Goal: Feedback & Contribution: Contribute content

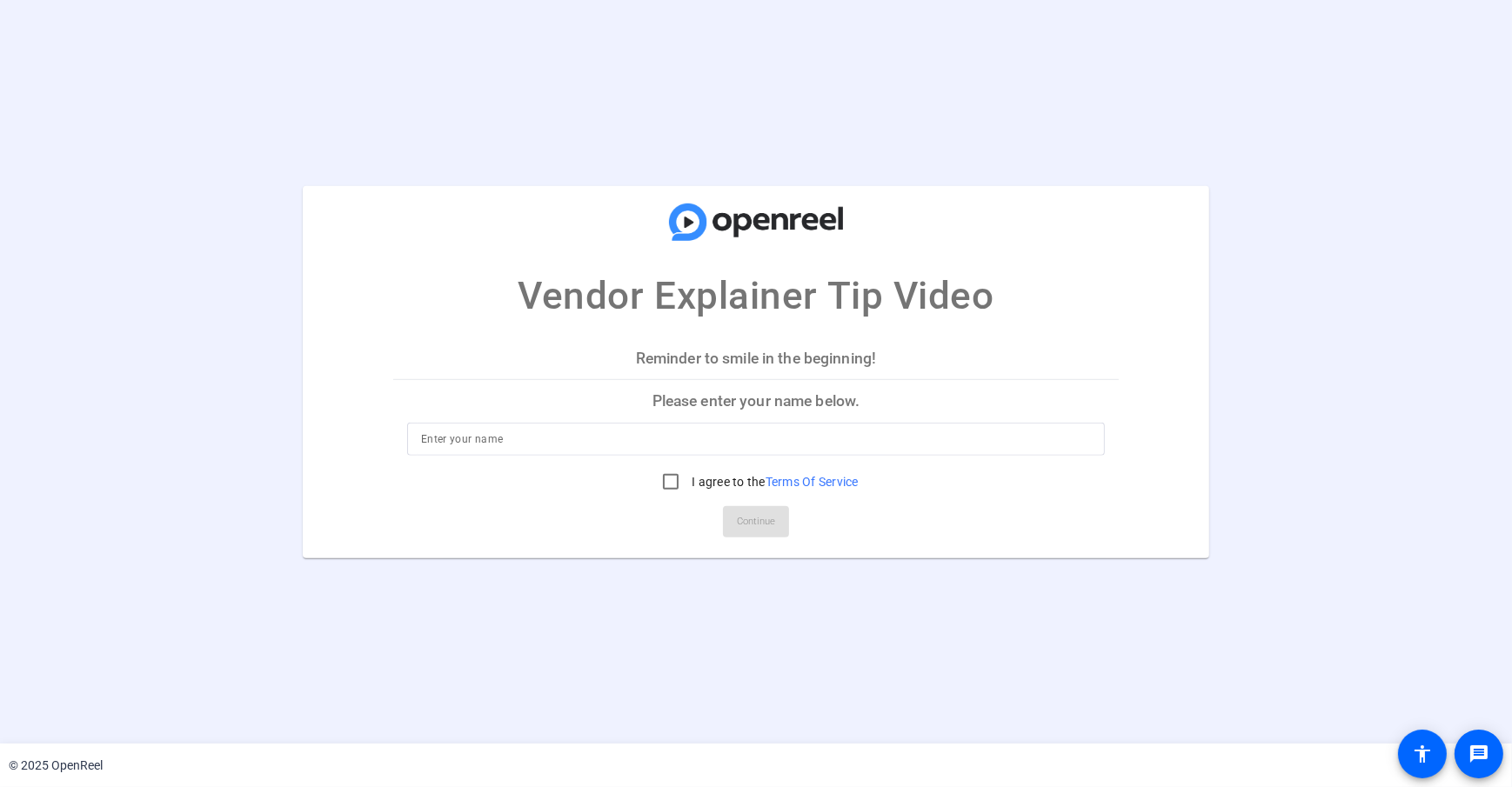
click at [463, 432] on input at bounding box center [756, 439] width 670 height 21
type input "[PERSON_NAME]"
drag, startPoint x: 463, startPoint y: 305, endPoint x: 471, endPoint y: 314, distance: 12.0
click at [462, 305] on mat-card-title "Vendor Explainer Tip Video" at bounding box center [756, 255] width 908 height 139
click at [674, 486] on input "I agree to the Terms Of Service" at bounding box center [670, 481] width 35 height 35
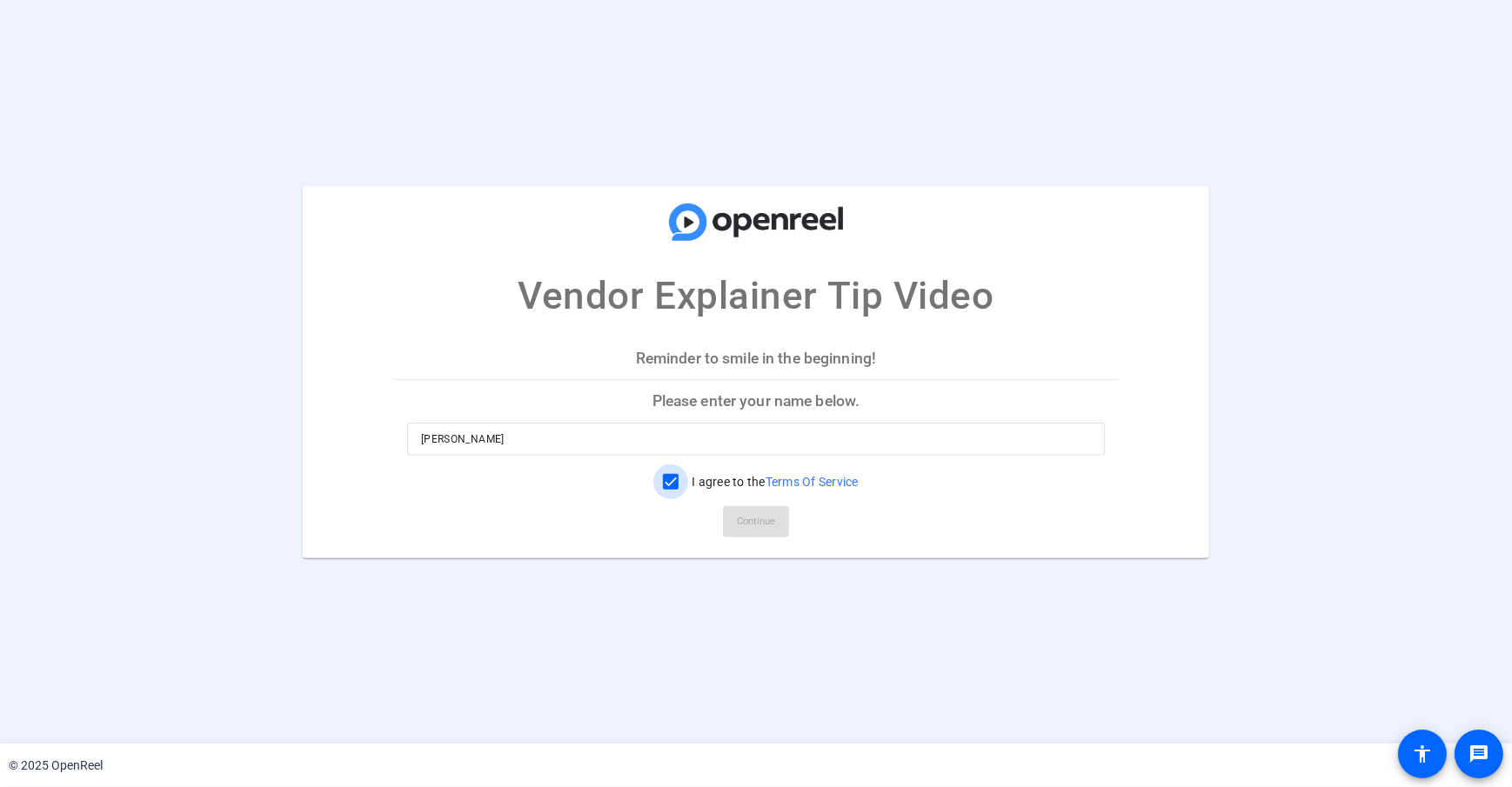
checkbox input "true"
click at [756, 528] on span "Continue" at bounding box center [756, 522] width 39 height 26
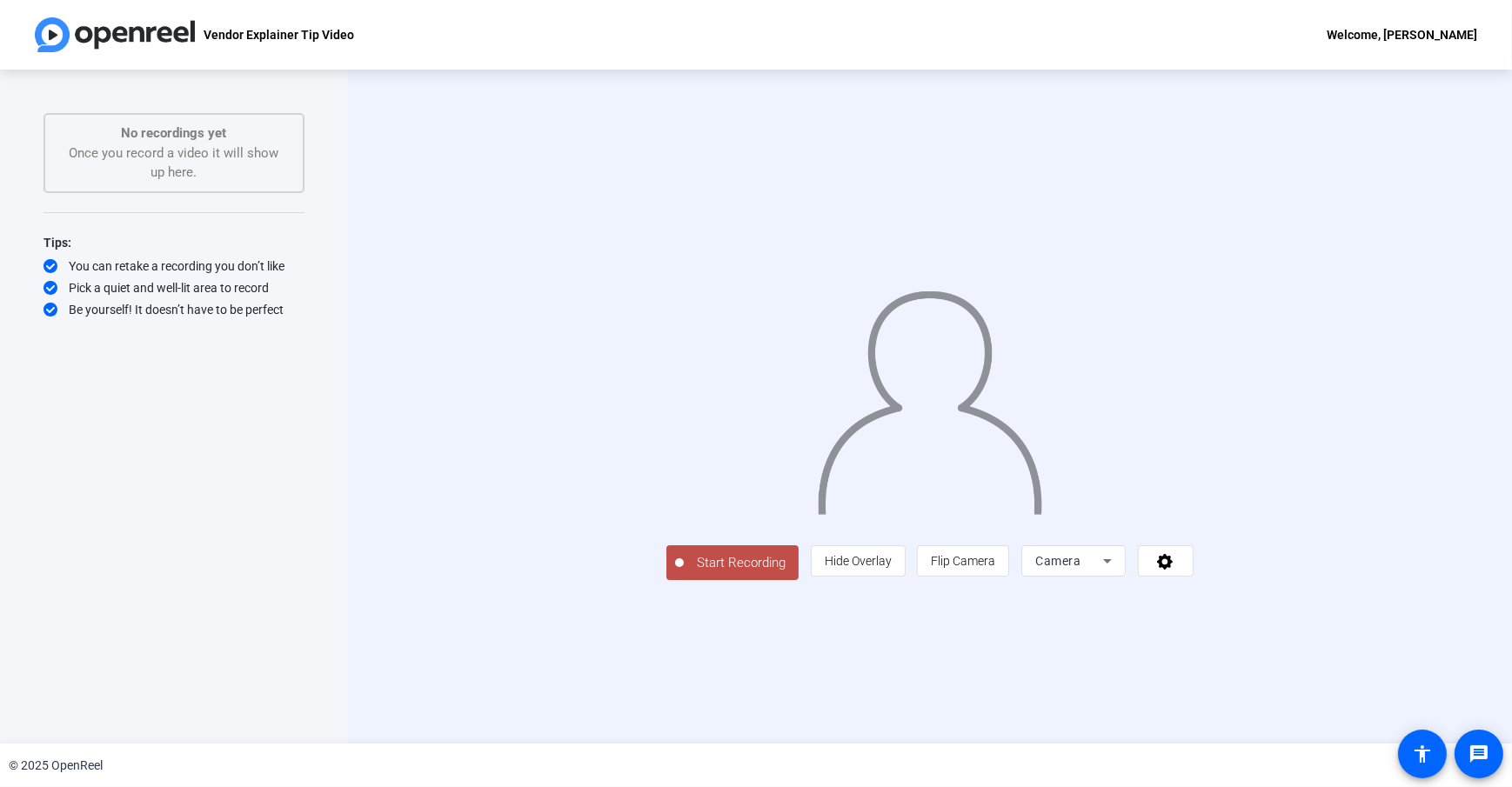
click at [914, 580] on div "Start Recording person Hide Overlay flip Flip Camera Camera" at bounding box center [929, 562] width 527 height 39
click at [905, 581] on span at bounding box center [858, 561] width 93 height 41
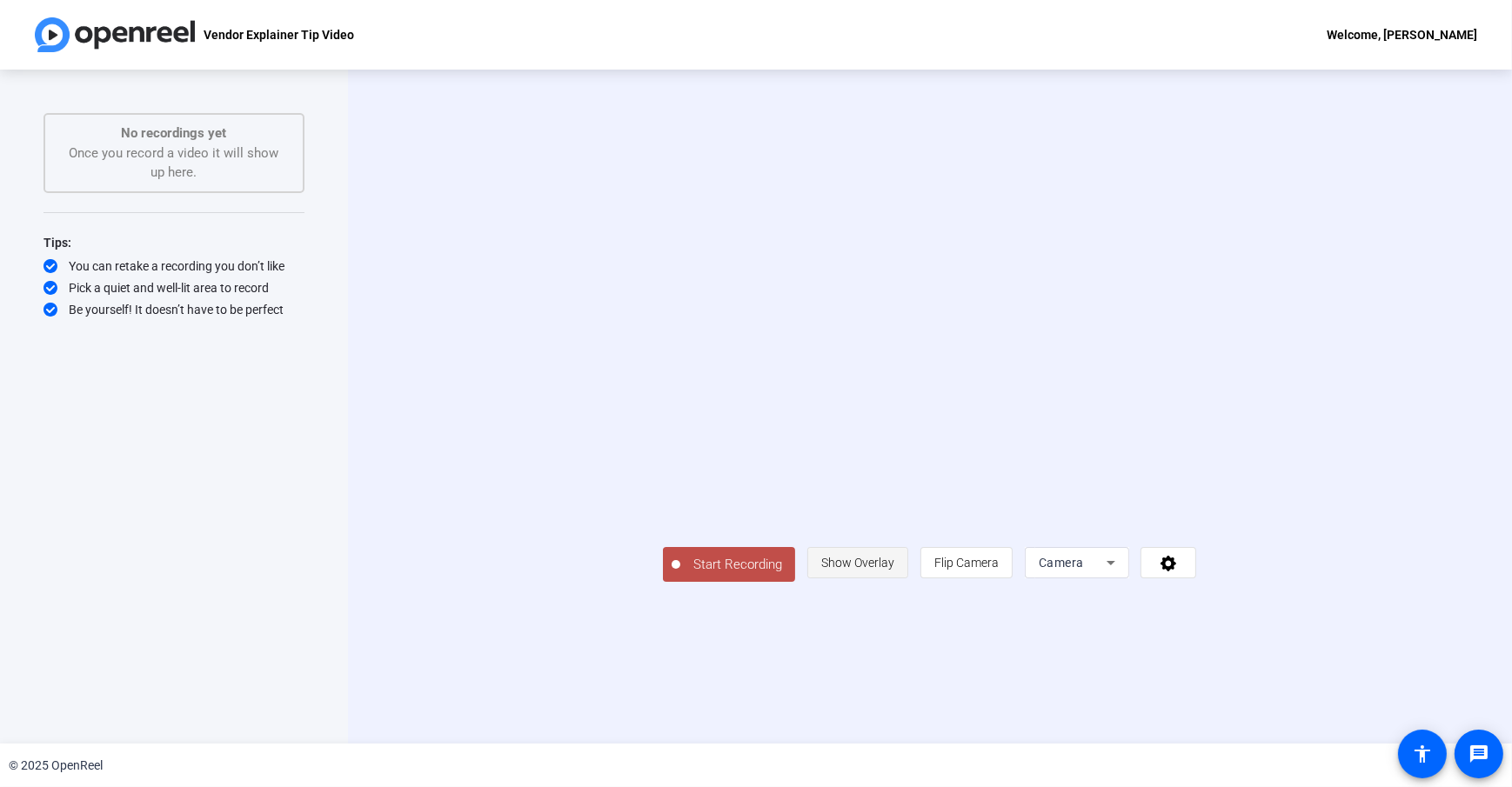
click at [895, 569] on span "Show Overlay" at bounding box center [858, 563] width 73 height 14
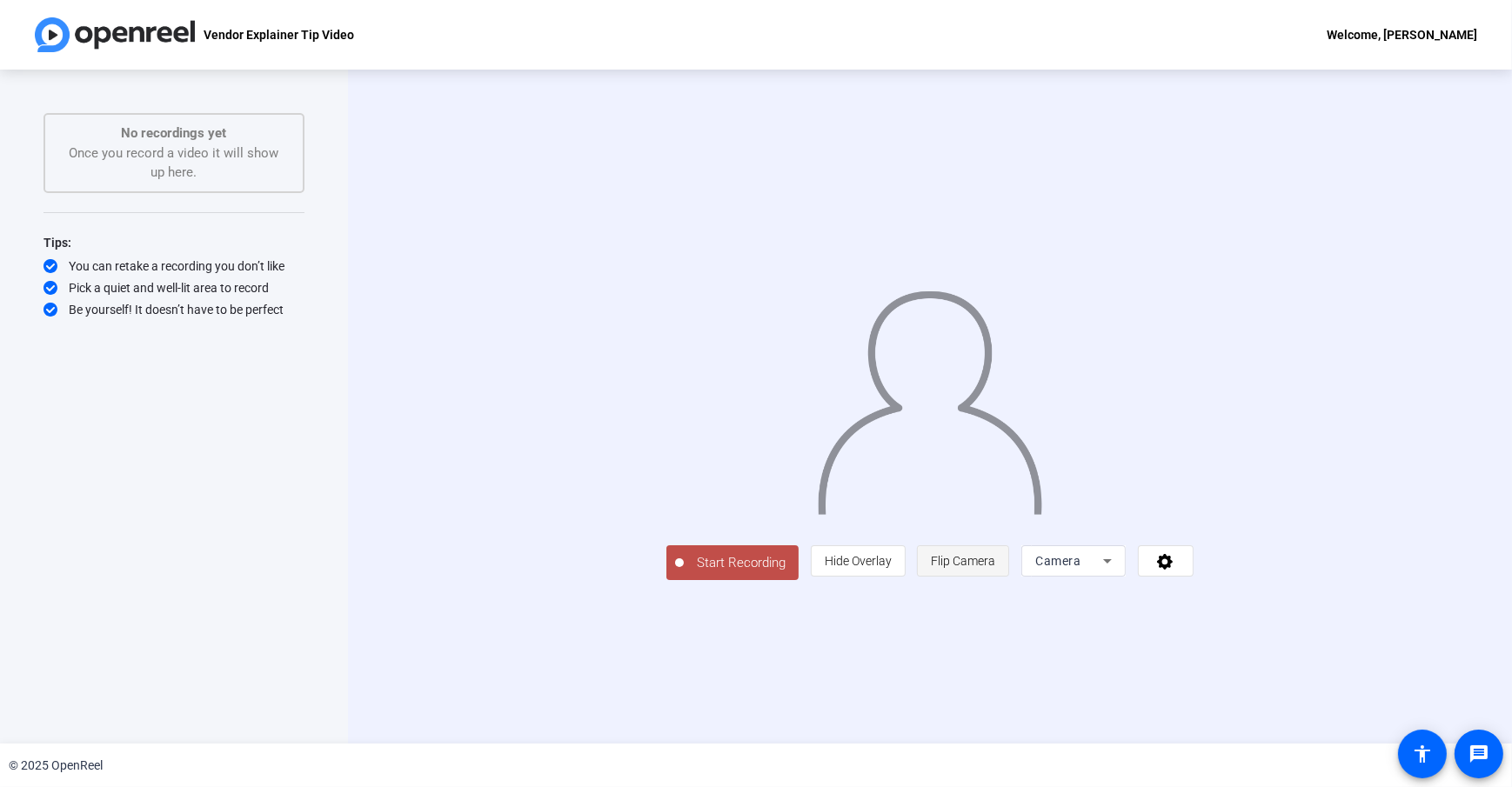
click at [995, 578] on span "Flip Camera" at bounding box center [963, 561] width 65 height 33
click at [999, 580] on div "Start Recording person Hide Overlay flip Flip Camera Camera" at bounding box center [929, 562] width 527 height 39
click at [933, 580] on div "Start Recording person Hide Overlay flip Flip Camera Camera" at bounding box center [929, 562] width 527 height 39
click at [684, 573] on span "Start Recording" at bounding box center [741, 563] width 115 height 20
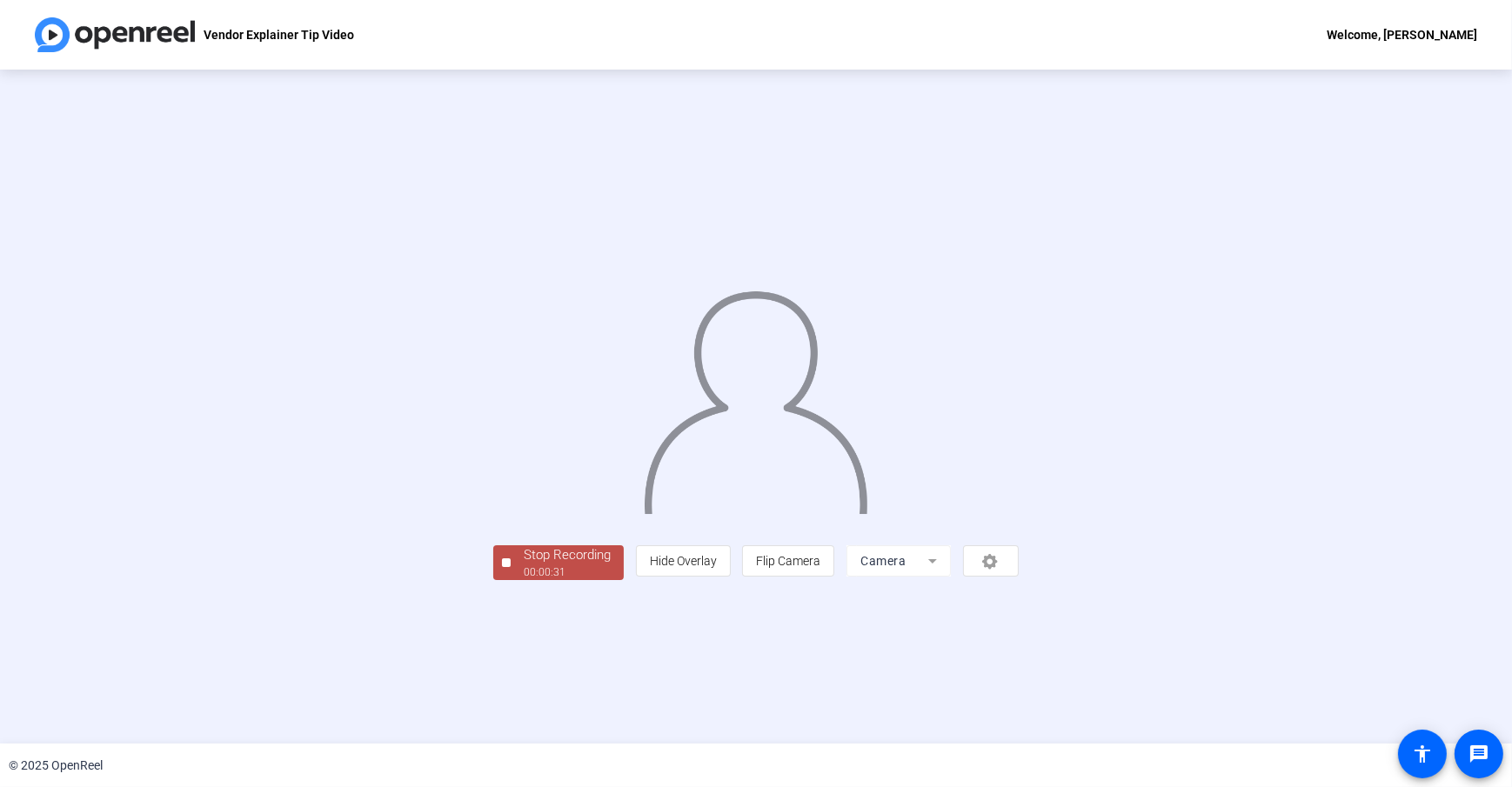
click at [776, 580] on div "Stop Recording 00:00:31 person Hide Overlay flip Flip Camera Camera" at bounding box center [756, 561] width 525 height 39
click at [523, 565] on div "Stop Recording" at bounding box center [567, 555] width 87 height 20
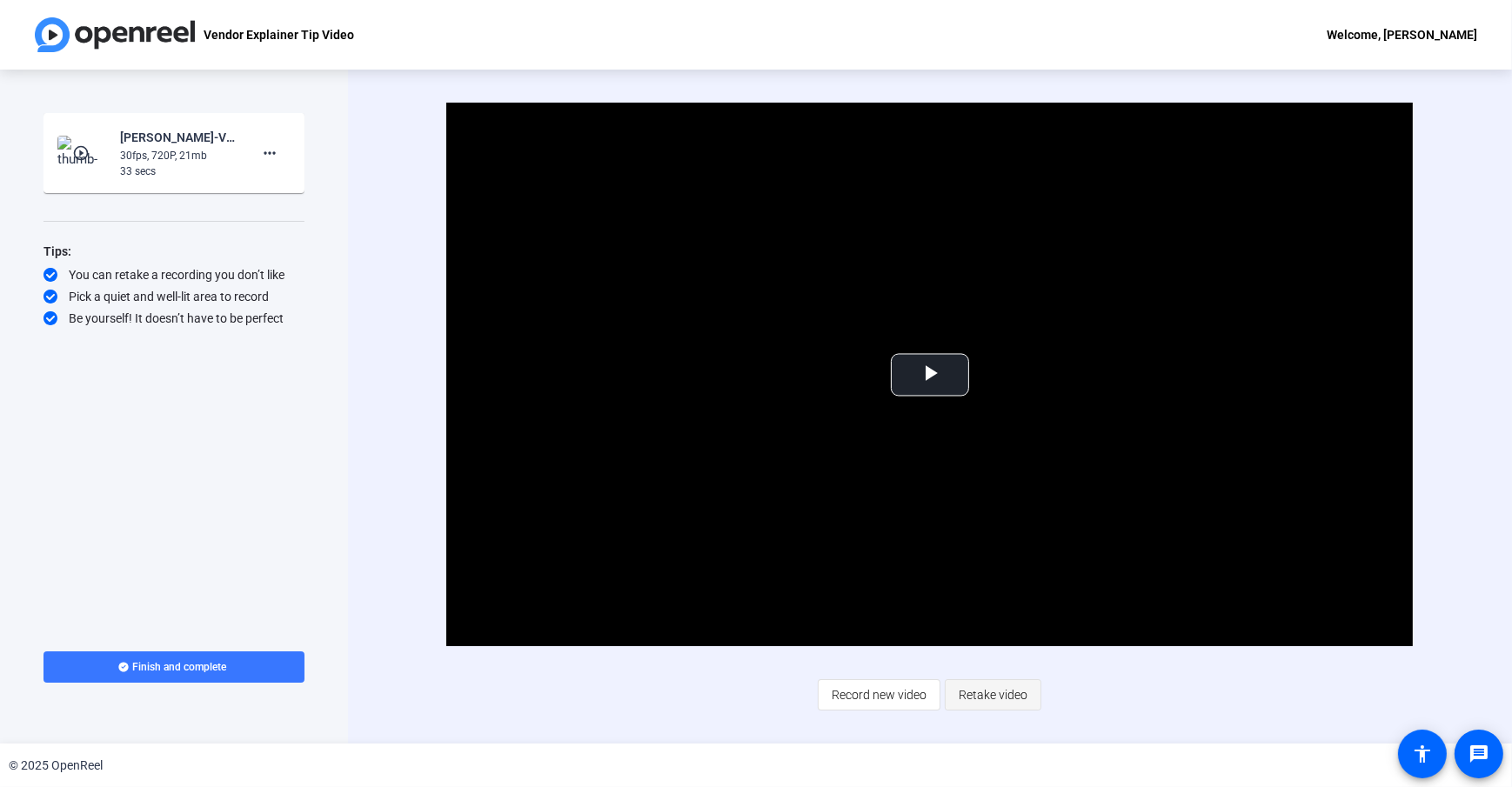
click at [1022, 697] on span "Retake video" at bounding box center [992, 694] width 69 height 33
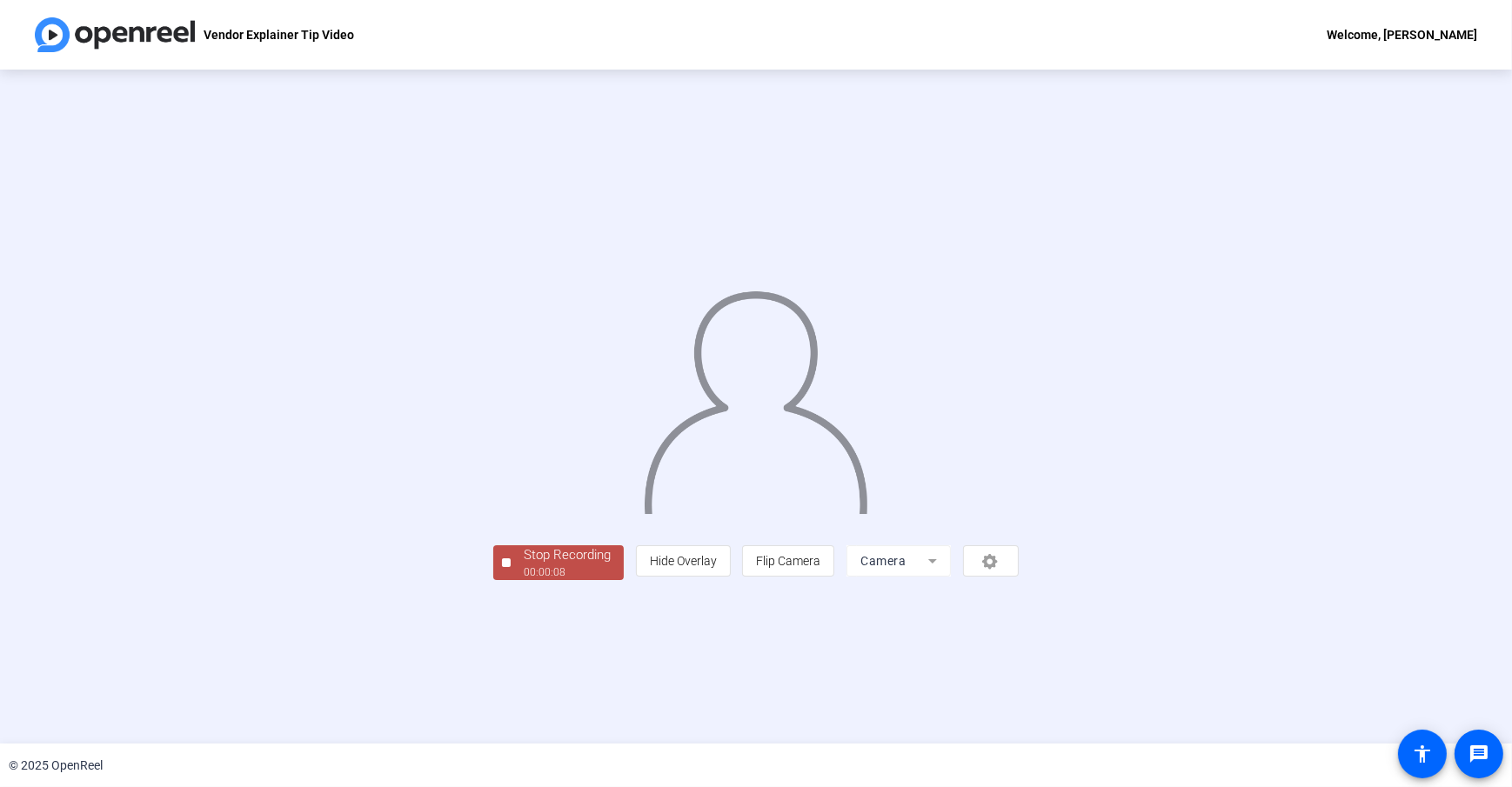
click at [568, 724] on div "Stop Recording 00:00:08 person Hide Overlay flip Flip Camera Camera" at bounding box center [756, 407] width 1512 height 674
click at [579, 719] on div "Stop Recording 00:00:09 person Hide Overlay flip Flip Camera Camera" at bounding box center [756, 407] width 1512 height 674
click at [523, 580] on div "00:00:11" at bounding box center [567, 572] width 87 height 16
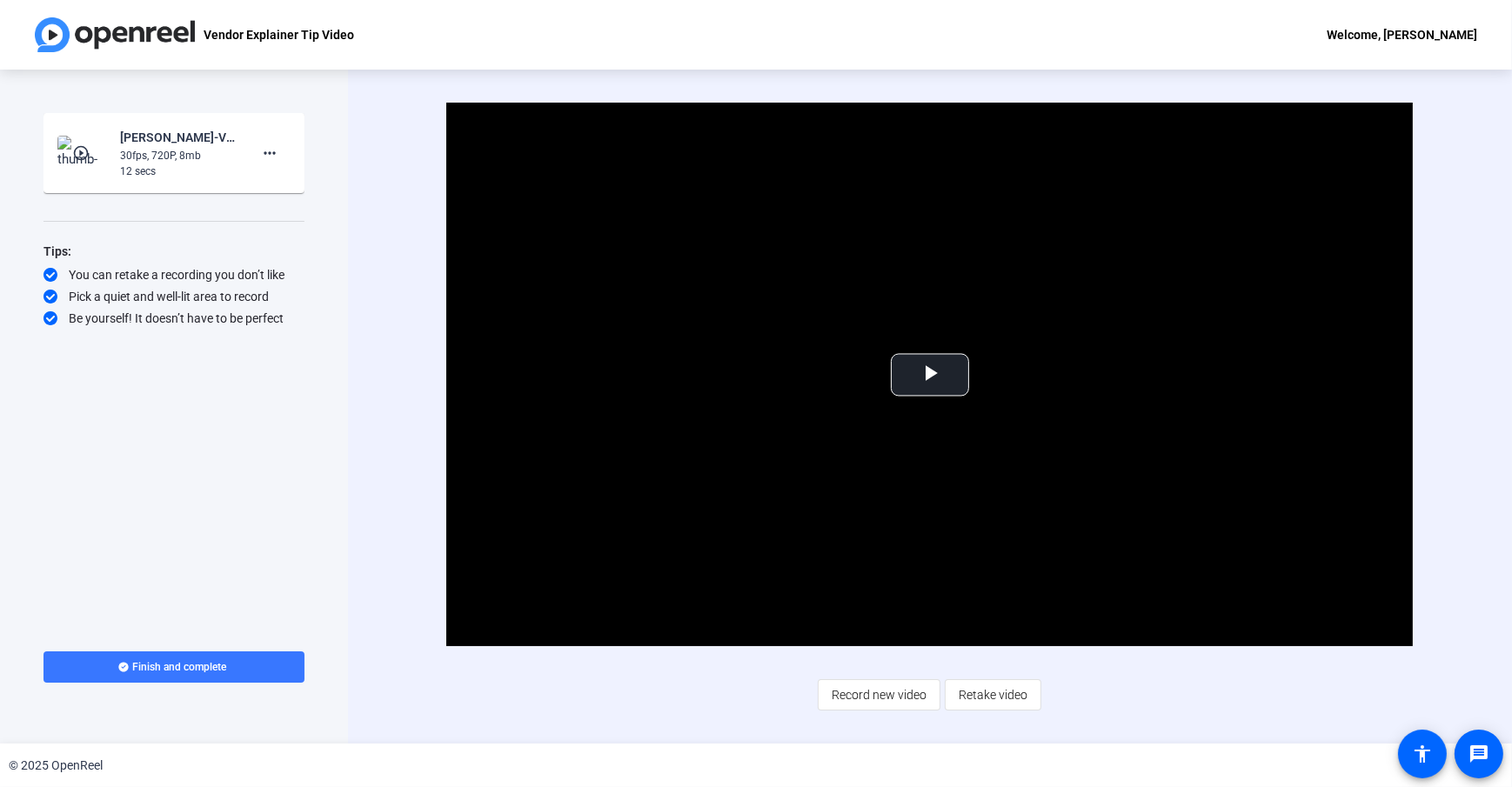
click at [410, 486] on div "Video Player is loading. Play Video Play Mute Current Time 0:00 / Duration 0:11…" at bounding box center [929, 407] width 1164 height 674
